Goal: Transaction & Acquisition: Purchase product/service

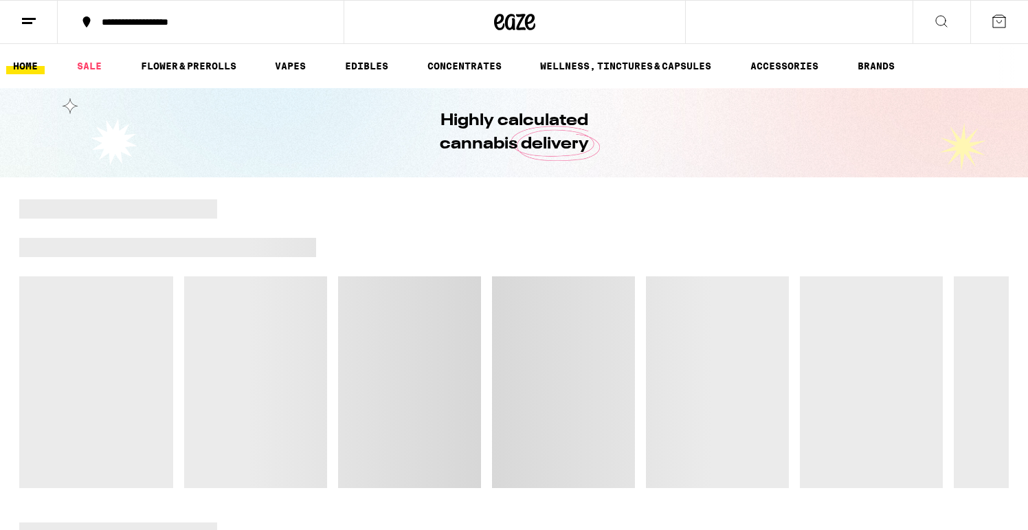
click at [583, 238] on div at bounding box center [662, 247] width 693 height 19
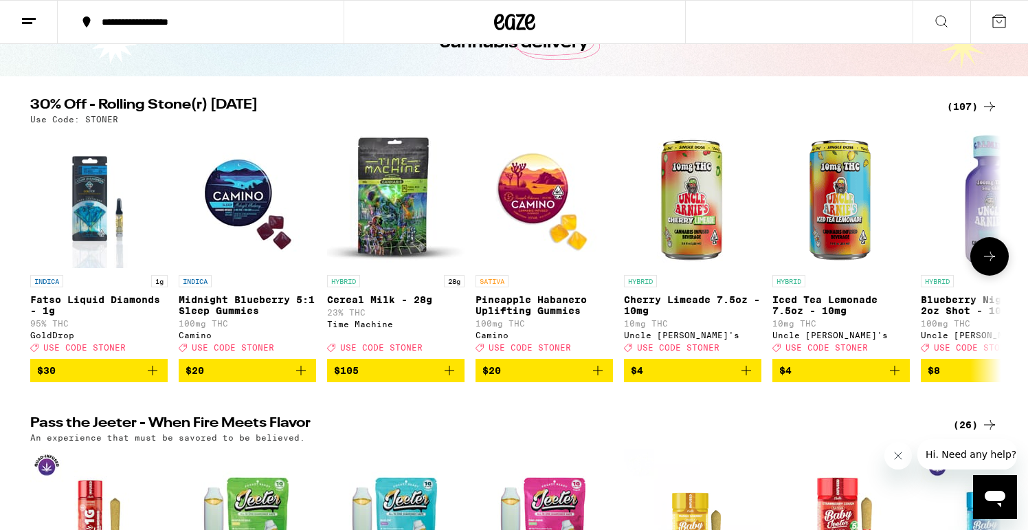
click at [985, 260] on icon at bounding box center [989, 256] width 16 height 16
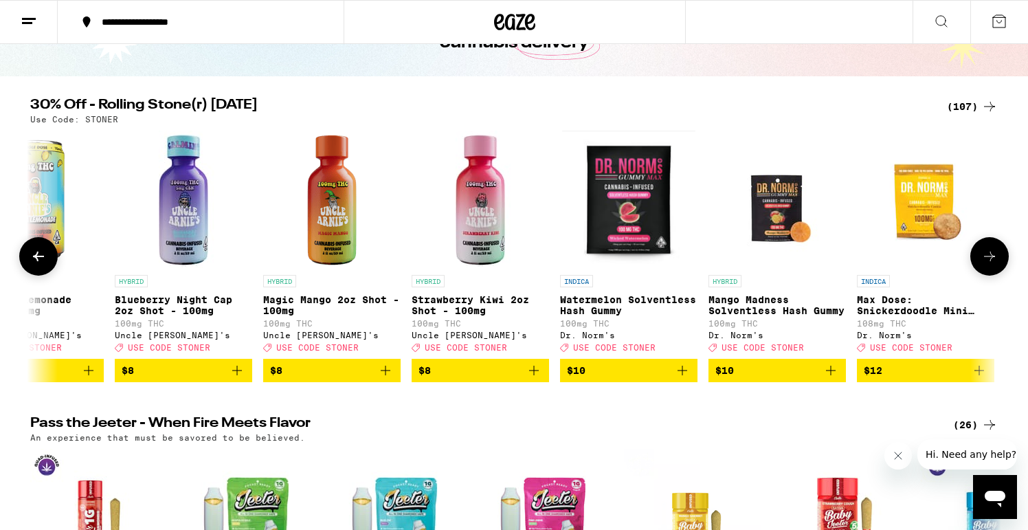
click at [985, 260] on icon at bounding box center [989, 256] width 16 height 16
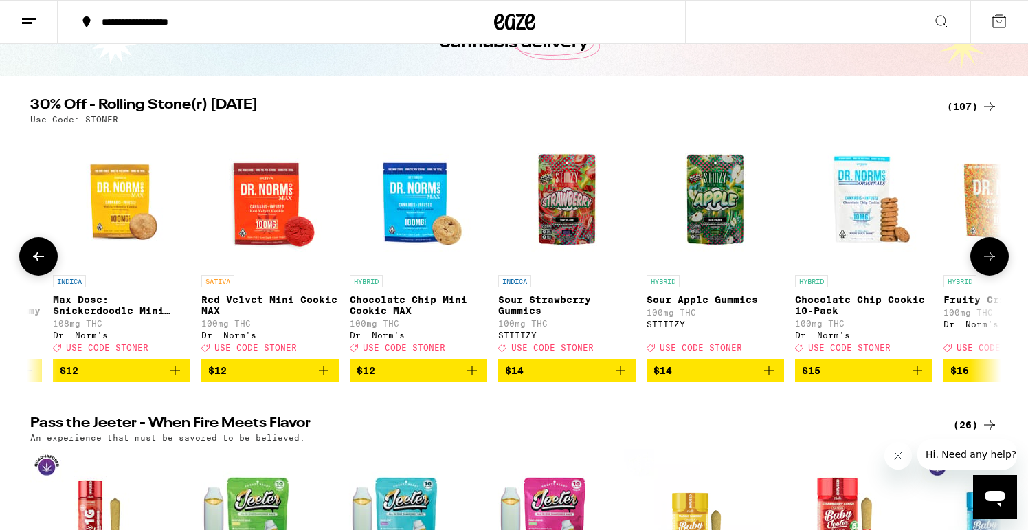
click at [985, 260] on icon at bounding box center [989, 256] width 16 height 16
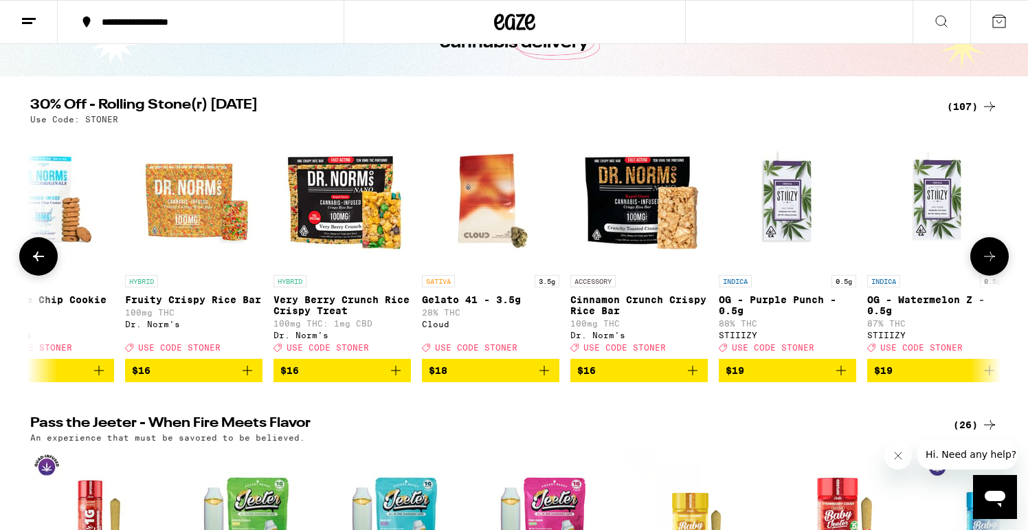
click at [985, 260] on icon at bounding box center [989, 256] width 16 height 16
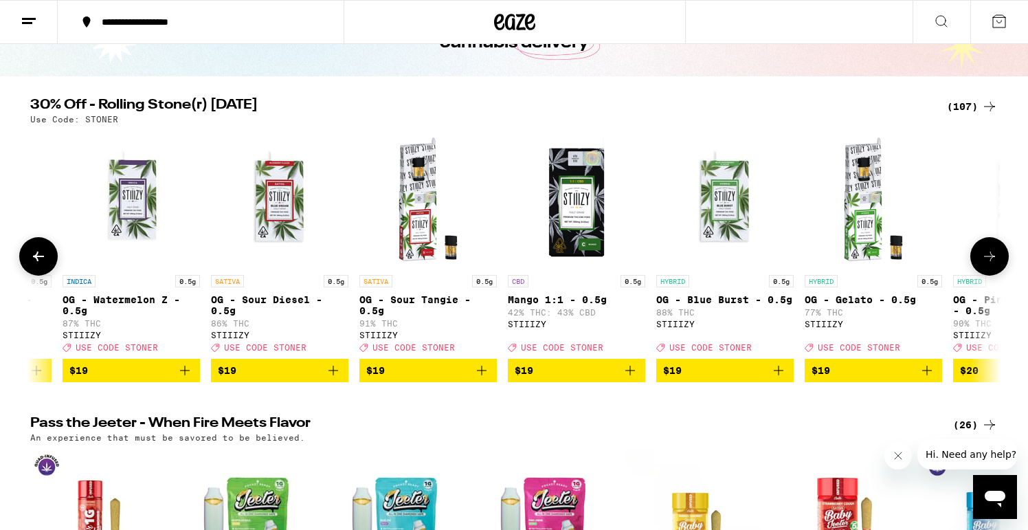
click at [985, 260] on icon at bounding box center [989, 256] width 16 height 16
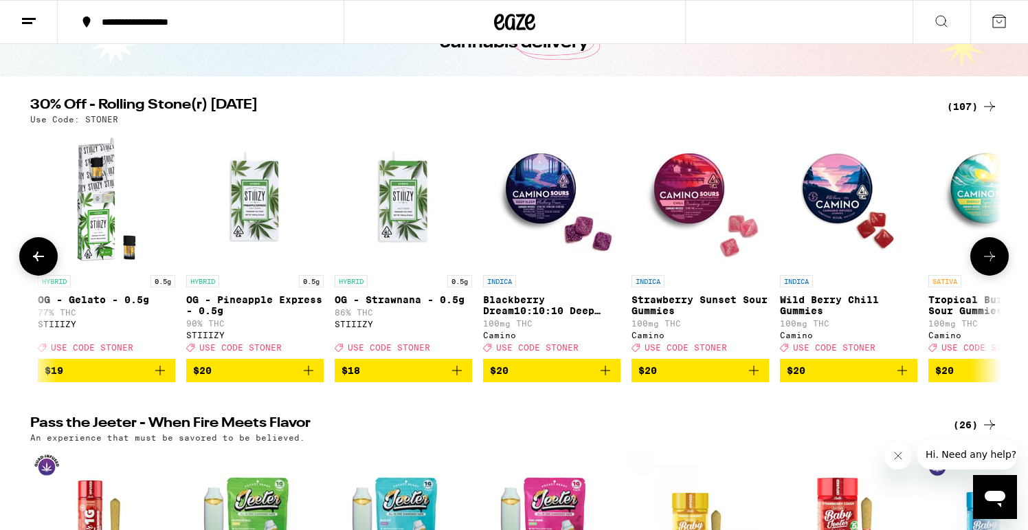
click at [985, 260] on icon at bounding box center [989, 256] width 16 height 16
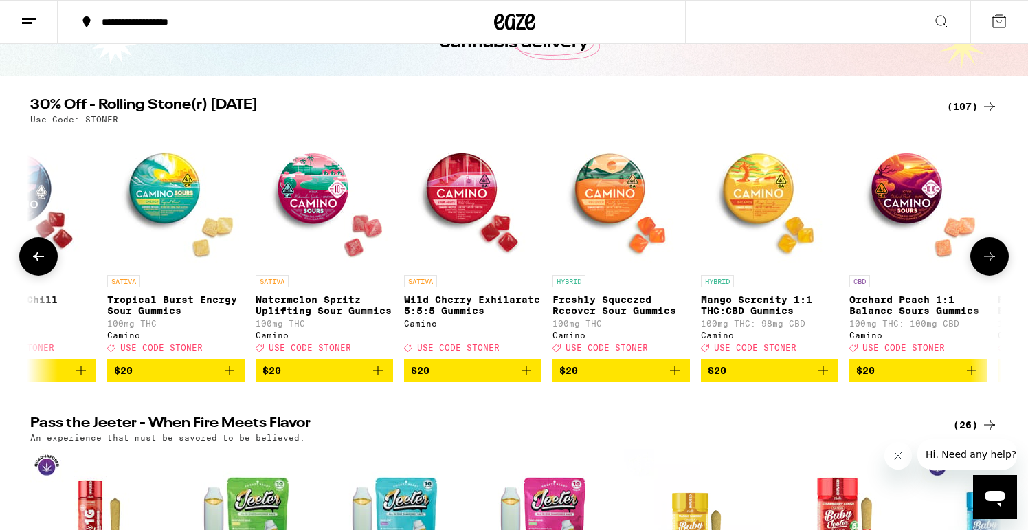
click at [985, 260] on icon at bounding box center [989, 256] width 16 height 16
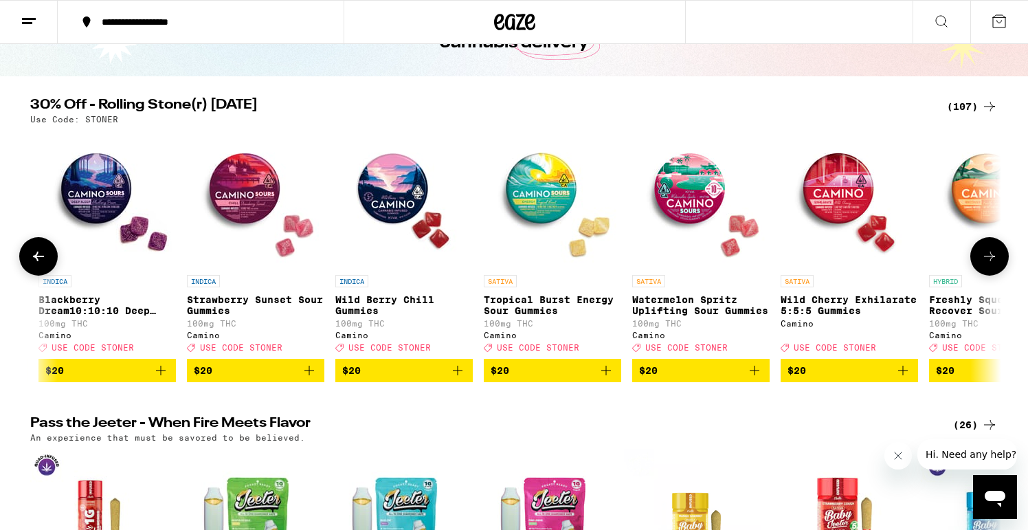
scroll to position [0, 4333]
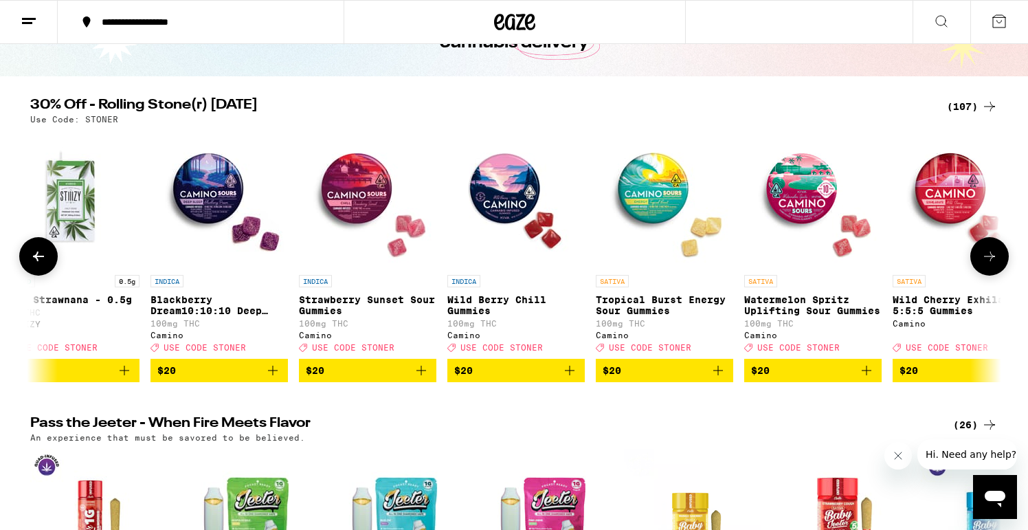
click at [320, 339] on div "Camino" at bounding box center [367, 335] width 137 height 9
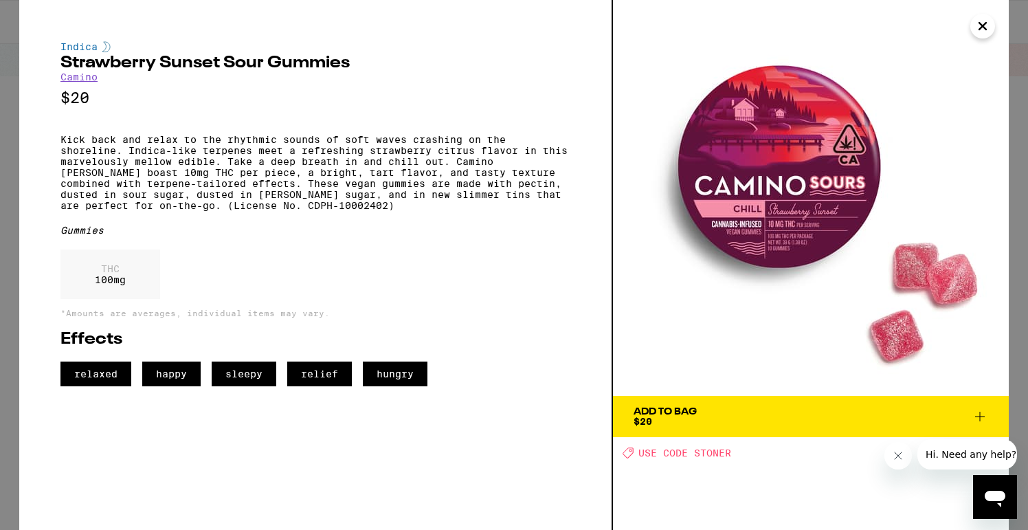
click at [984, 29] on icon "Close" at bounding box center [982, 26] width 16 height 21
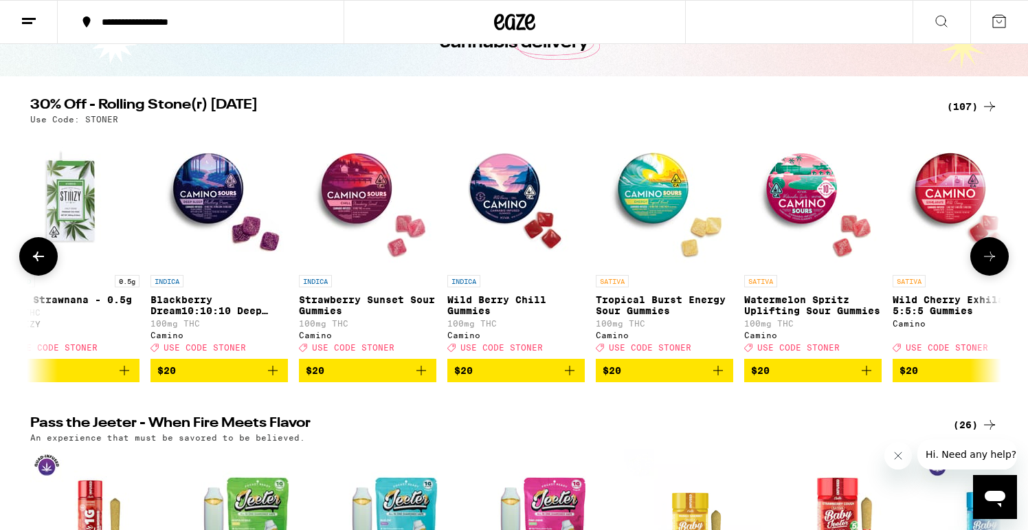
click at [171, 336] on div "INDICA Blackberry Dream10:10:10 Deep Sleep Gummies 100mg THC Camino Deal Create…" at bounding box center [218, 313] width 137 height 77
